Goal: Communication & Community: Answer question/provide support

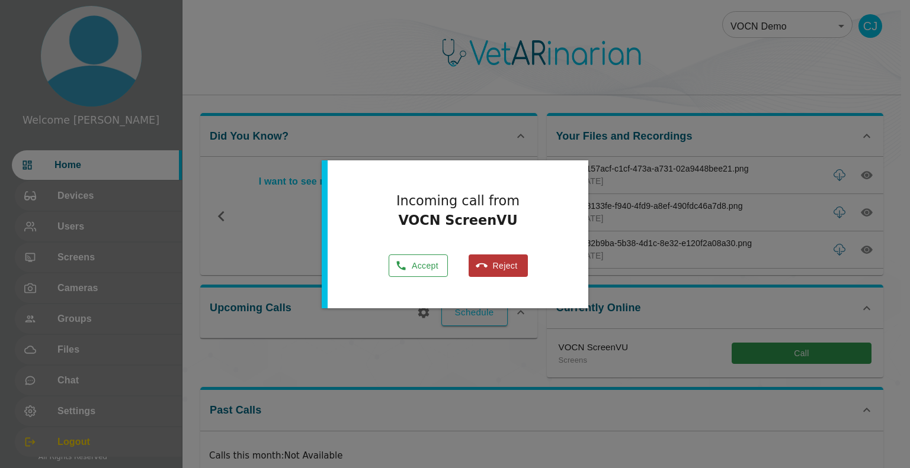
click at [403, 261] on icon "button" at bounding box center [401, 266] width 12 height 12
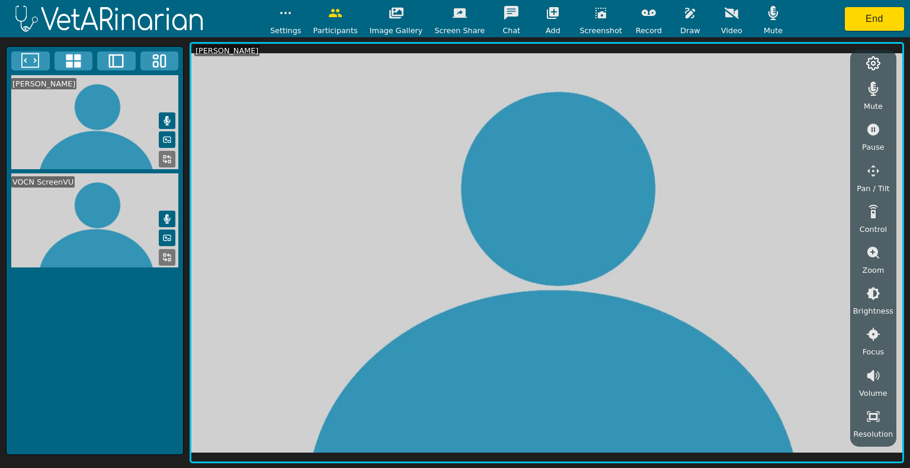
drag, startPoint x: 118, startPoint y: 60, endPoint x: 111, endPoint y: 59, distance: 7.1
click at [117, 59] on icon at bounding box center [116, 61] width 18 height 18
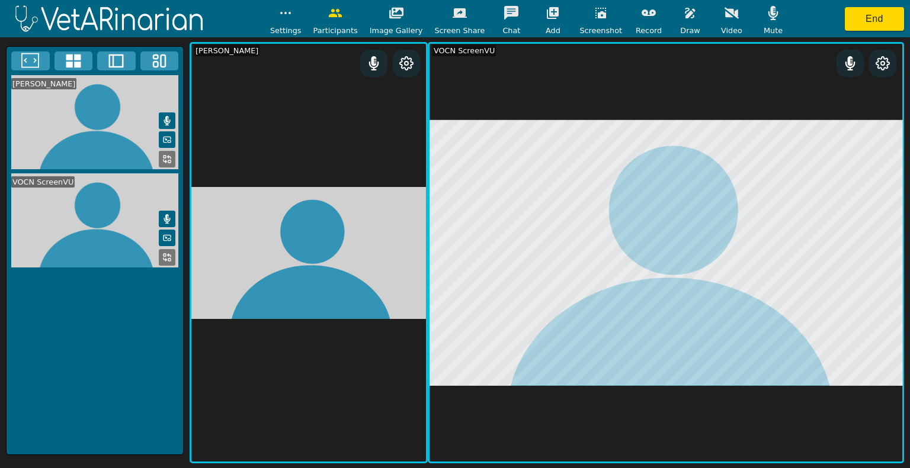
click at [20, 60] on button at bounding box center [30, 61] width 38 height 19
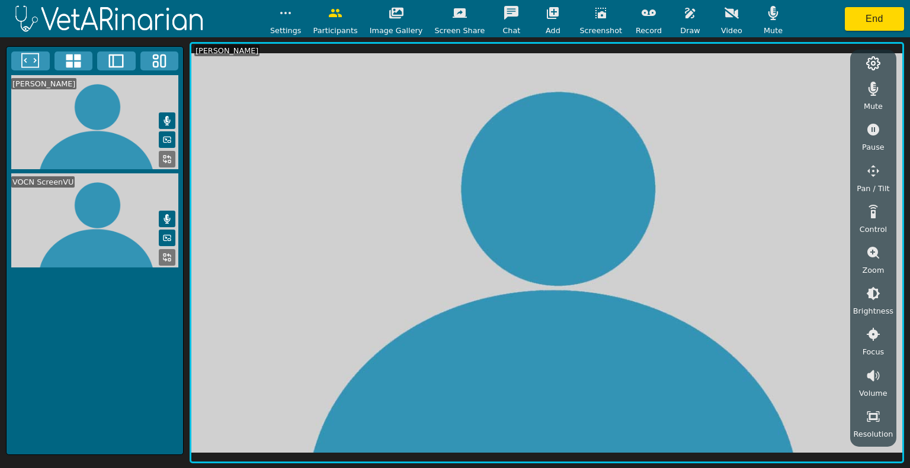
click at [20, 60] on button at bounding box center [30, 61] width 38 height 19
click at [54, 219] on video at bounding box center [95, 220] width 176 height 94
click at [117, 56] on icon at bounding box center [116, 61] width 15 height 14
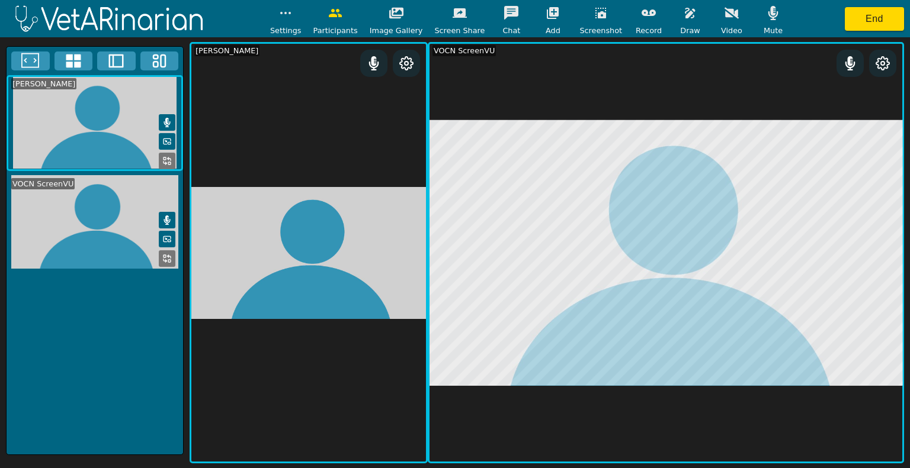
click at [683, 20] on icon "button" at bounding box center [690, 13] width 14 height 14
click at [757, 66] on icon "button" at bounding box center [764, 69] width 14 height 14
click at [760, 75] on button "button" at bounding box center [764, 69] width 30 height 24
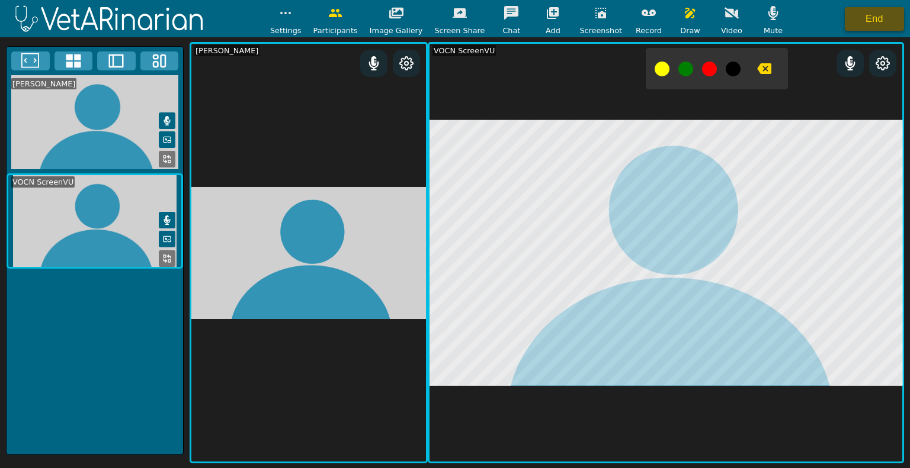
click at [848, 24] on button "End" at bounding box center [873, 19] width 59 height 24
